Goal: Check status: Check status

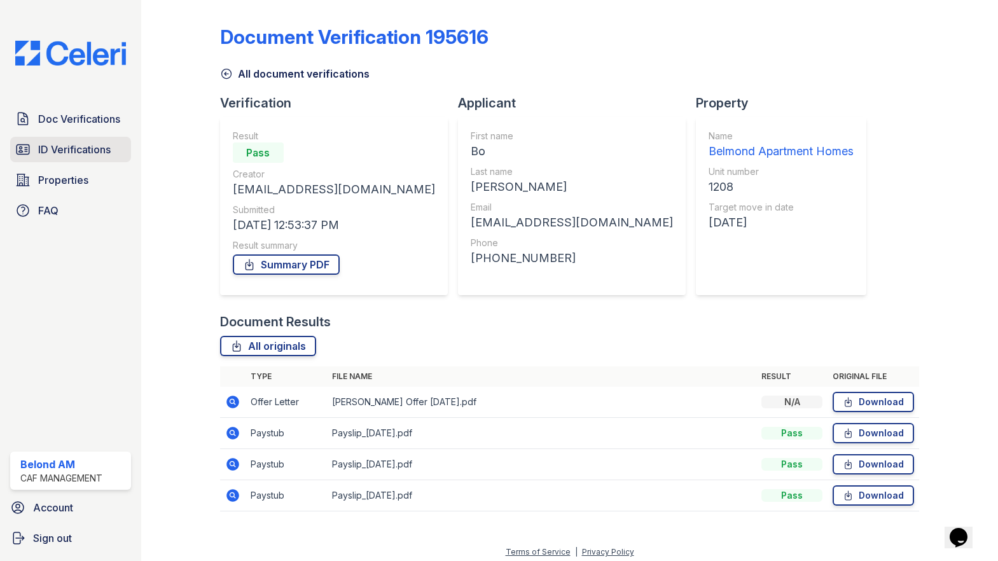
click at [77, 147] on span "ID Verifications" at bounding box center [74, 149] width 72 height 15
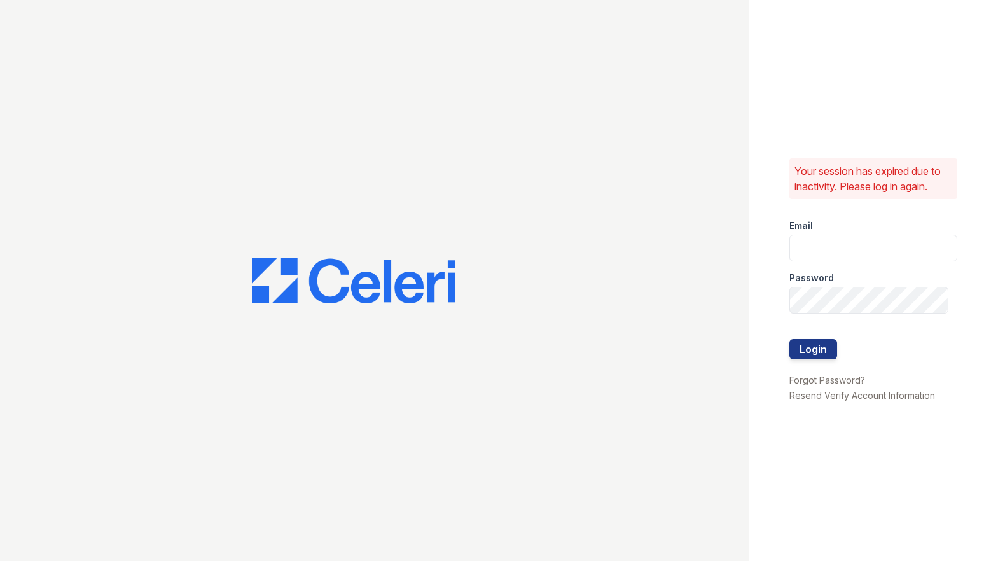
type input "[DOMAIN_NAME][EMAIL_ADDRESS][DOMAIN_NAME]"
click at [811, 350] on button "Login" at bounding box center [813, 349] width 48 height 20
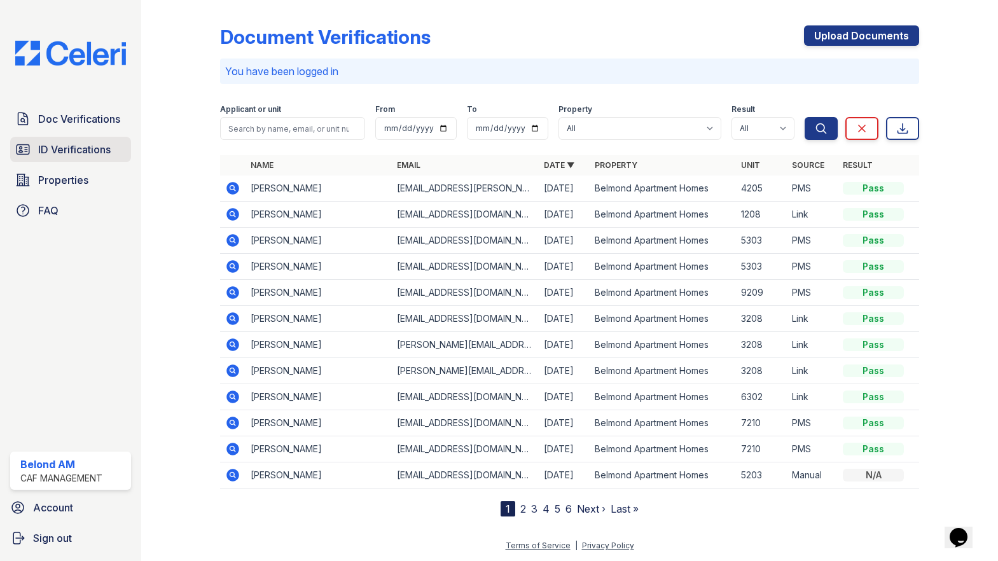
click at [55, 142] on span "ID Verifications" at bounding box center [74, 149] width 72 height 15
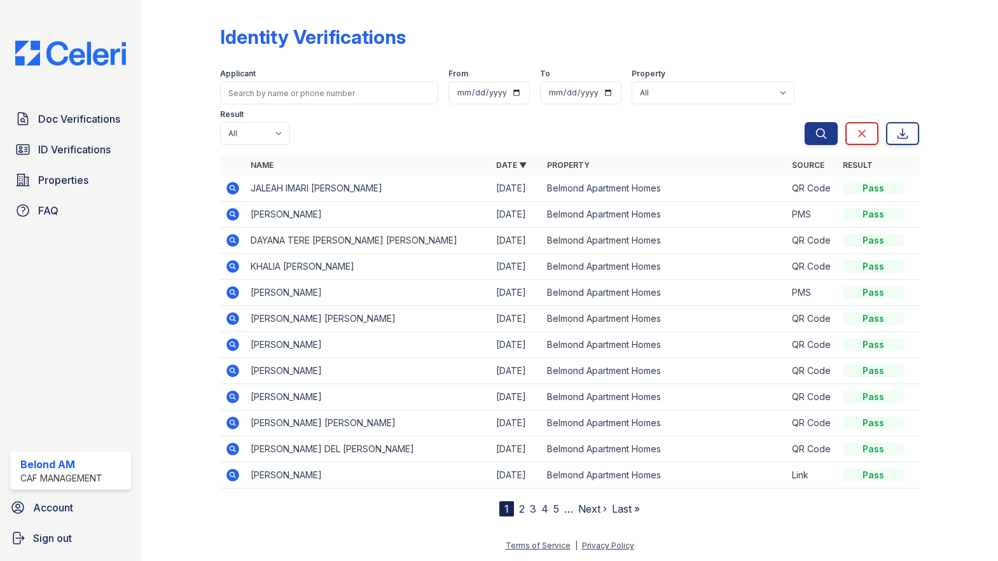
click at [230, 181] on icon at bounding box center [232, 188] width 15 height 15
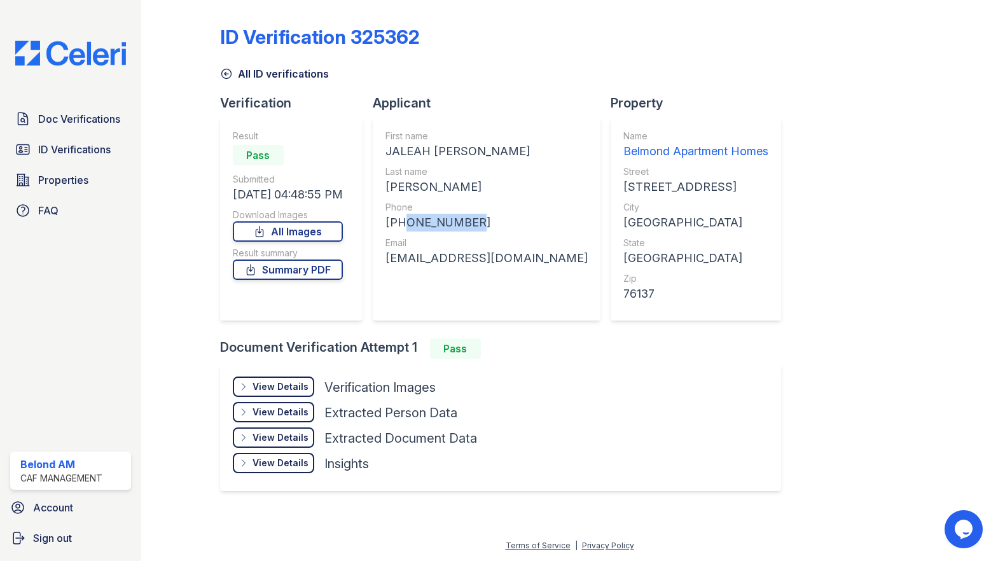
drag, startPoint x: 457, startPoint y: 223, endPoint x: 404, endPoint y: 226, distance: 53.5
click at [404, 226] on div "[PHONE_NUMBER]" at bounding box center [486, 223] width 202 height 18
copy div "9729401746"
drag, startPoint x: 547, startPoint y: 260, endPoint x: 385, endPoint y: 258, distance: 161.5
click at [385, 258] on div "First name [PERSON_NAME] IMARI [PERSON_NAME] Last name [PERSON_NAME] Phone [PHO…" at bounding box center [487, 218] width 228 height 203
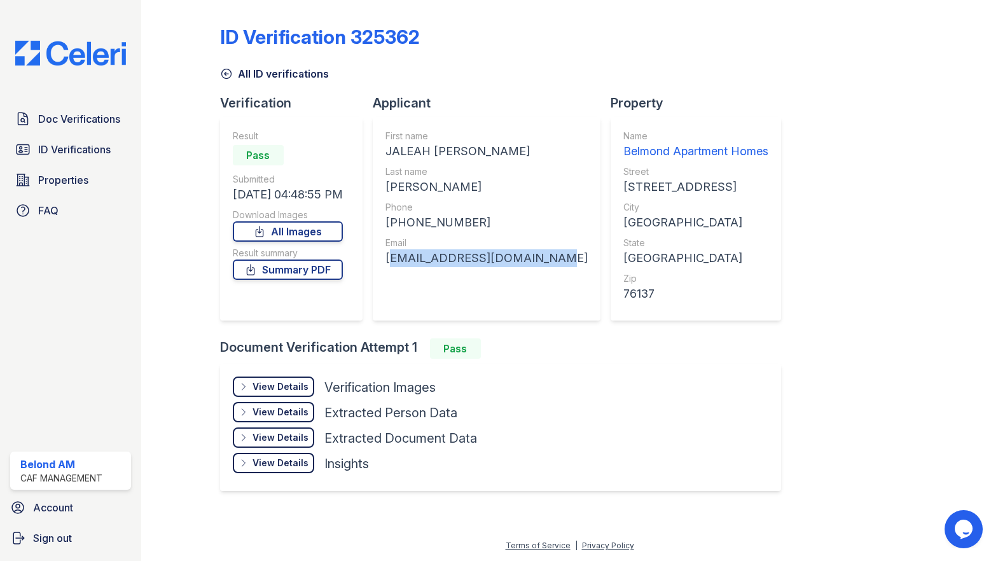
copy div "[EMAIL_ADDRESS][DOMAIN_NAME]"
